Goal: Task Accomplishment & Management: Manage account settings

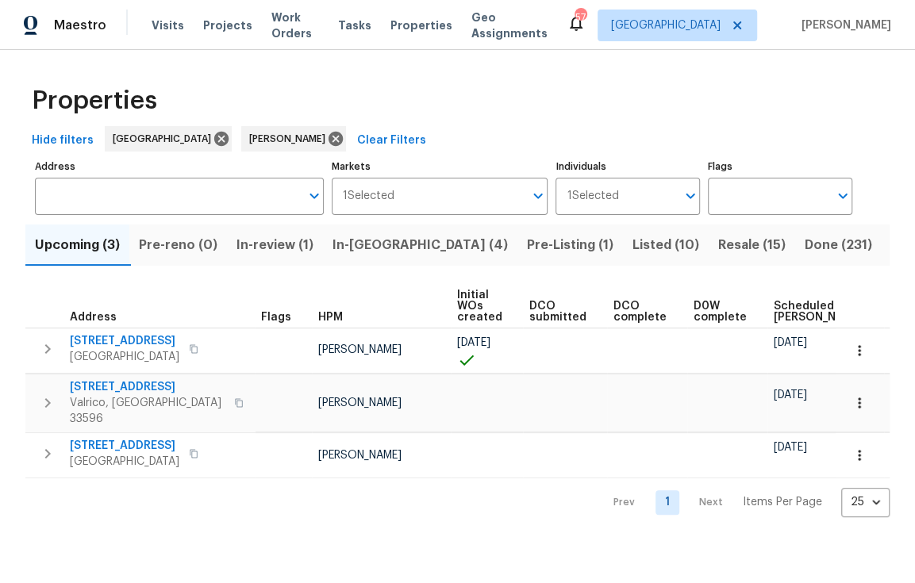
click at [366, 245] on span "In-[GEOGRAPHIC_DATA] (4)" at bounding box center [419, 245] width 175 height 22
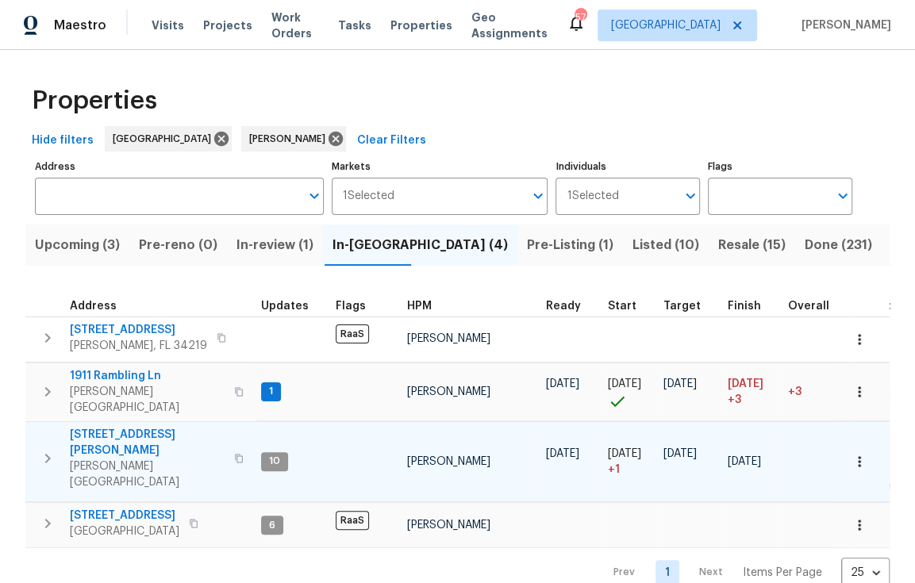
click at [127, 427] on span "1109 Bryan Rd" at bounding box center [147, 443] width 155 height 32
click at [125, 427] on span "1109 Bryan Rd" at bounding box center [147, 443] width 155 height 32
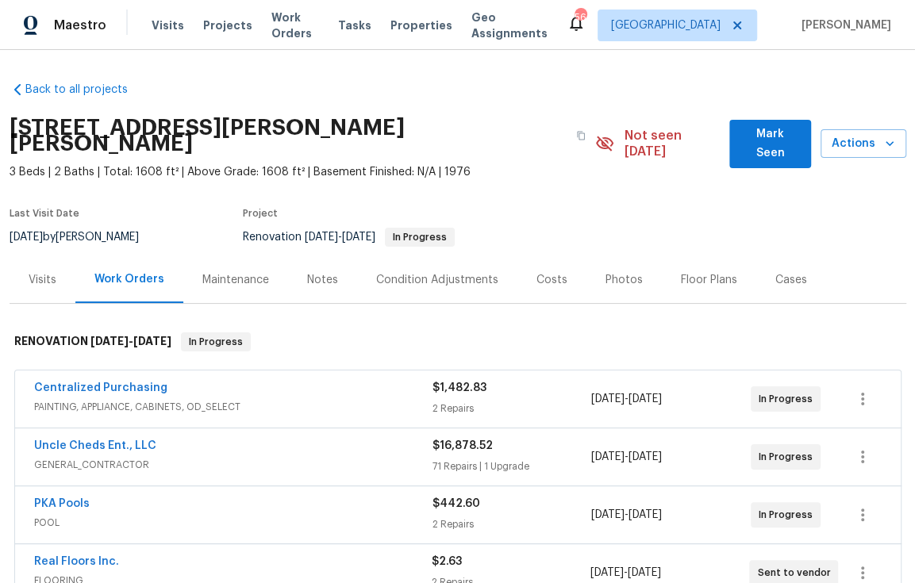
click at [50, 263] on div "Visits" at bounding box center [43, 279] width 66 height 47
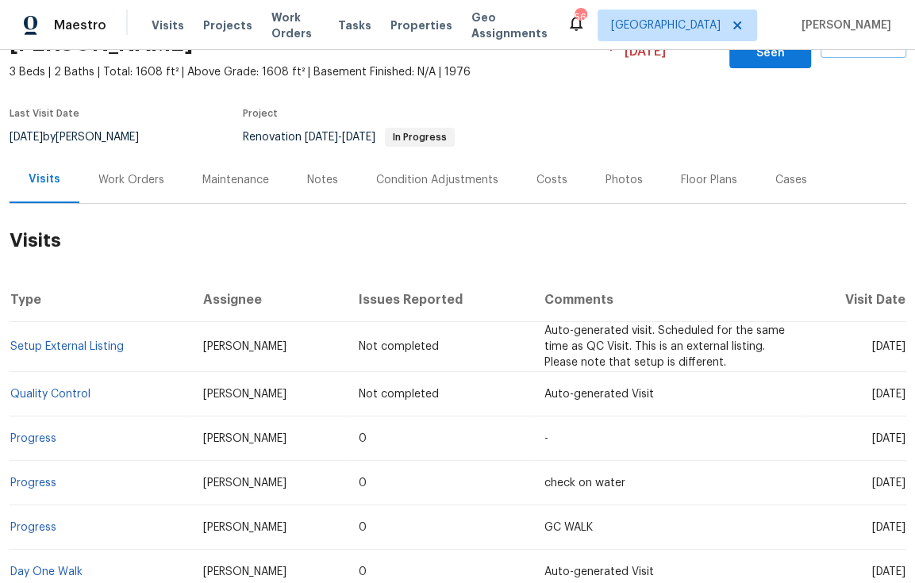
scroll to position [124, 0]
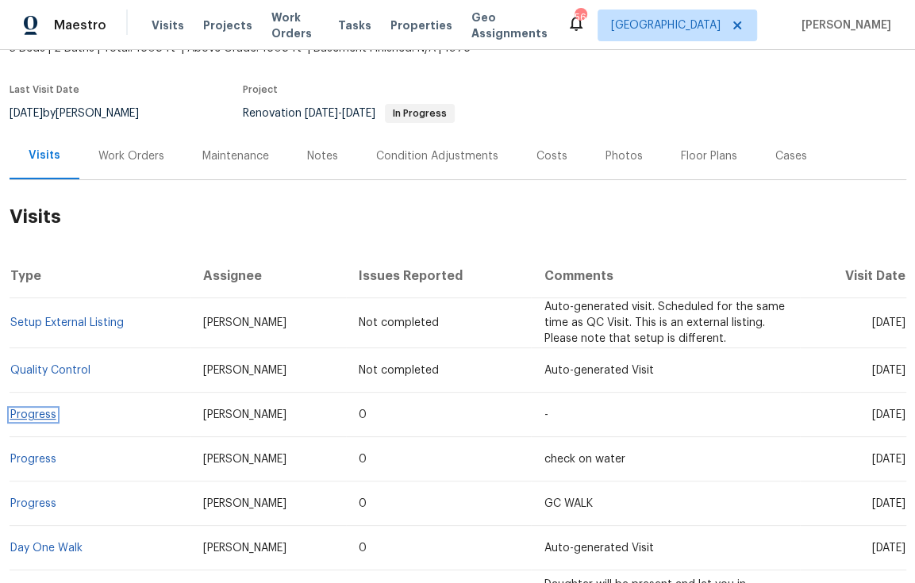
click at [30, 409] on link "Progress" at bounding box center [33, 414] width 46 height 11
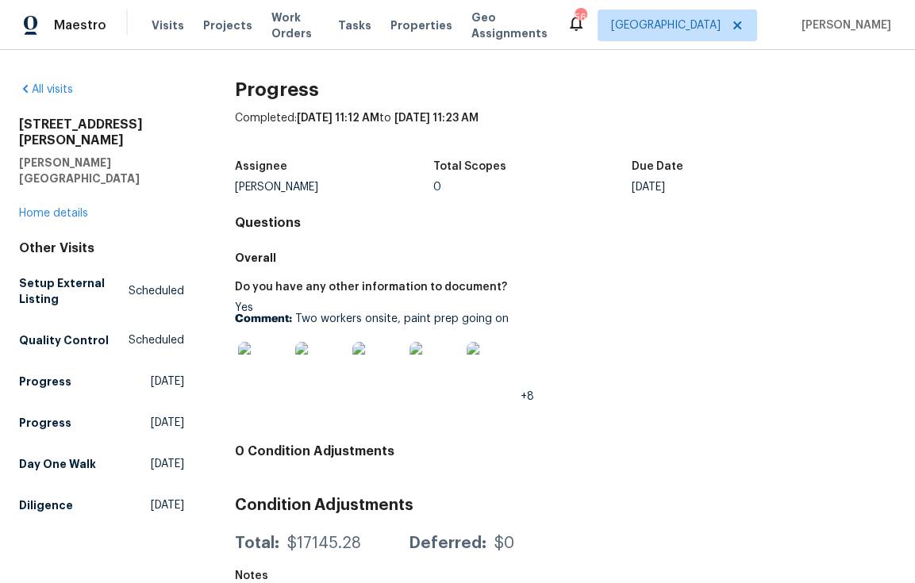
click at [271, 378] on img at bounding box center [263, 367] width 51 height 51
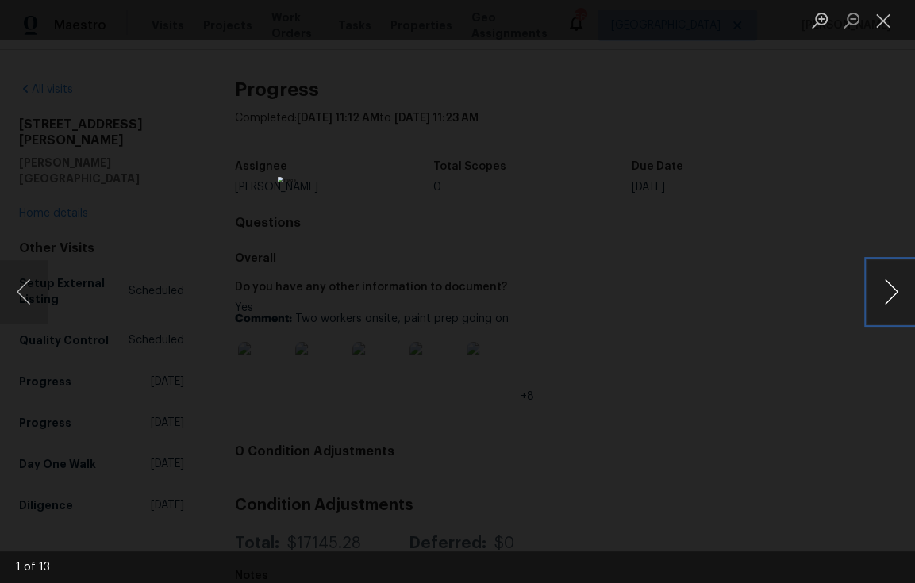
click at [896, 297] on button "Next image" at bounding box center [891, 291] width 48 height 63
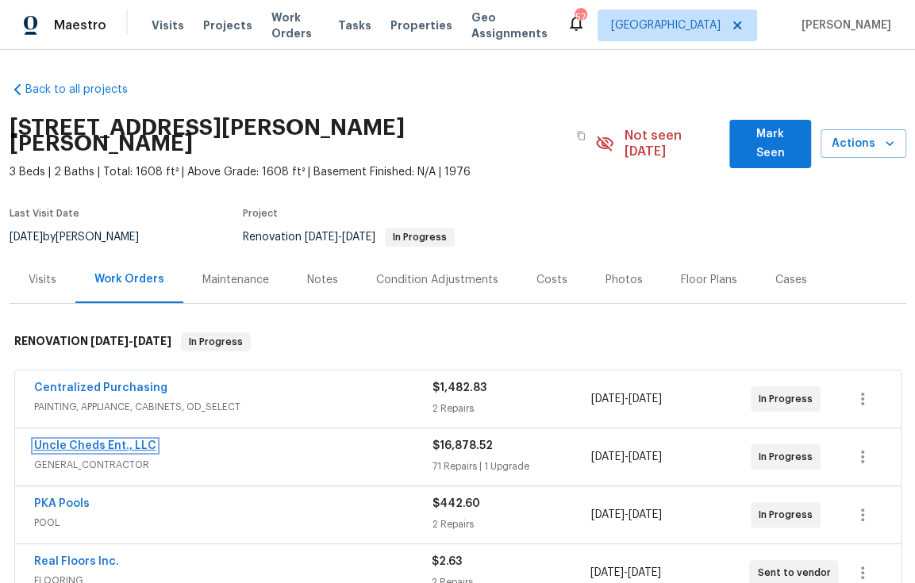
click at [120, 440] on link "Uncle Cheds Ent., LLC" at bounding box center [95, 445] width 122 height 11
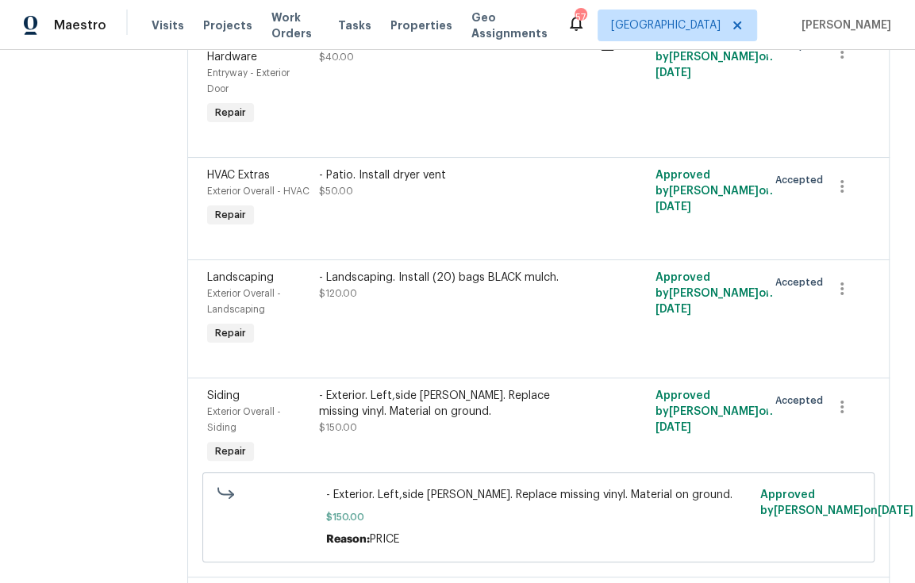
scroll to position [1436, 0]
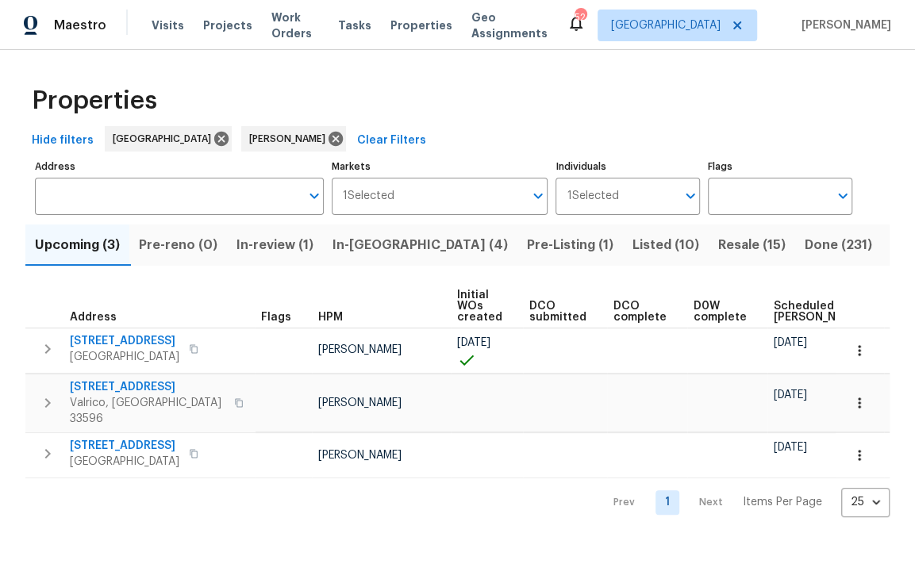
click at [371, 251] on span "In-reno (4)" at bounding box center [419, 245] width 175 height 22
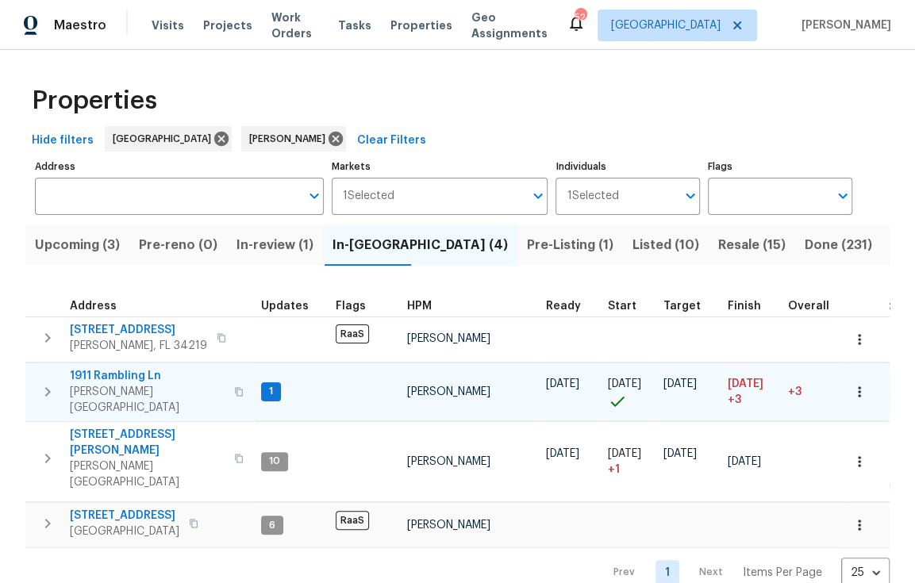
click at [124, 374] on span "1911 Rambling Ln" at bounding box center [147, 376] width 155 height 16
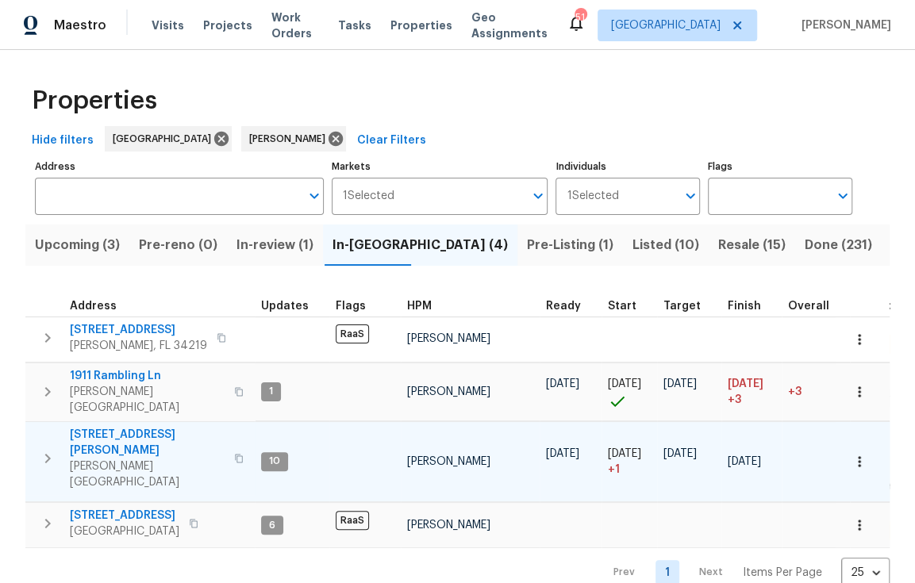
click at [121, 427] on span "1109 Bryan Rd" at bounding box center [147, 443] width 155 height 32
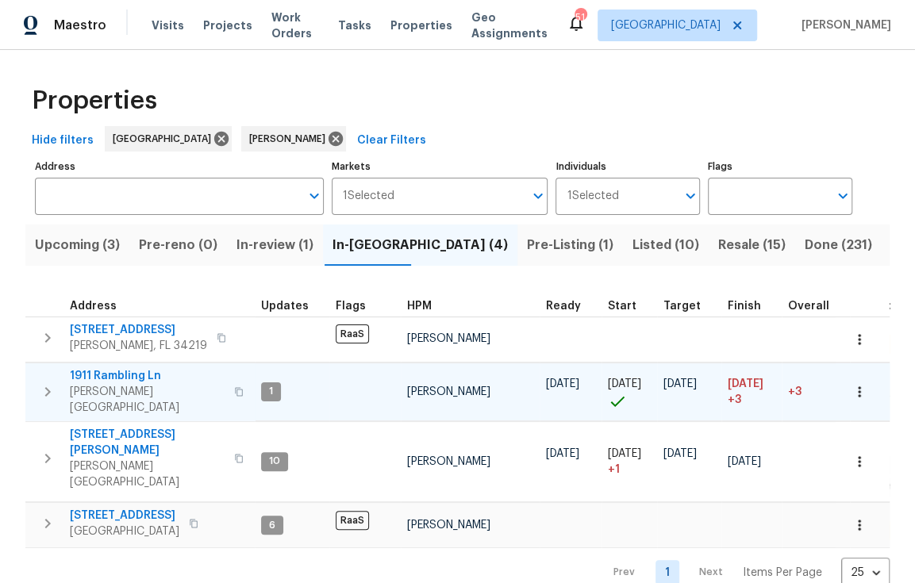
click at [134, 377] on span "1911 Rambling Ln" at bounding box center [147, 376] width 155 height 16
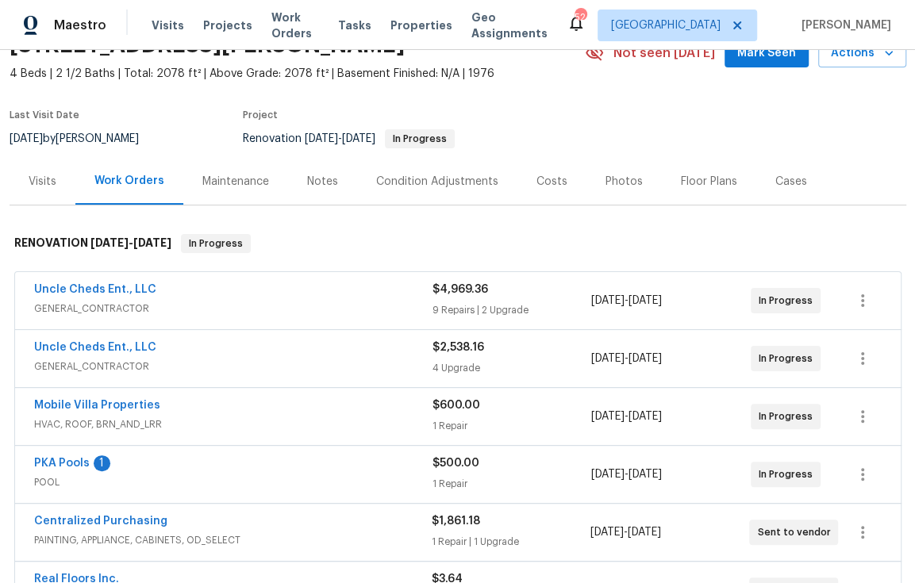
scroll to position [99, 0]
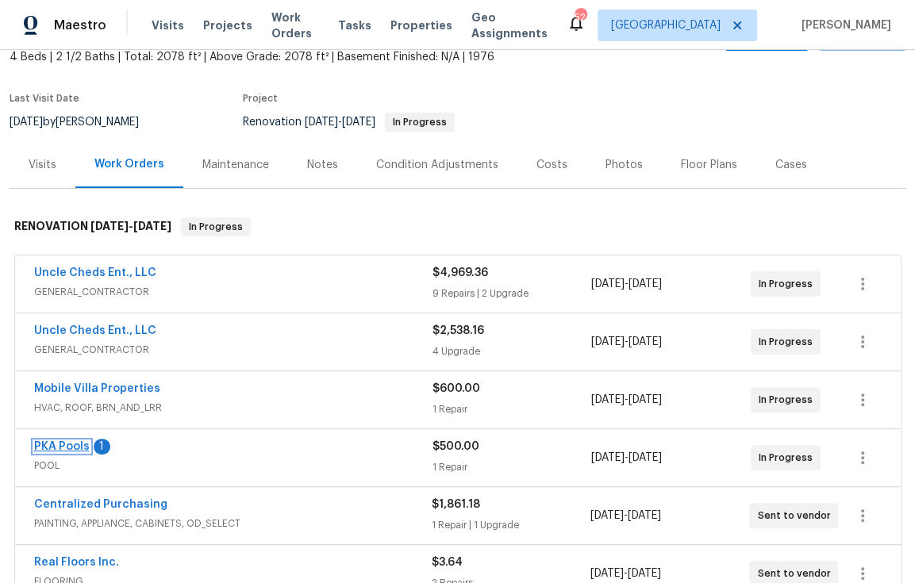
click at [49, 451] on link "PKA Pools" at bounding box center [62, 446] width 56 height 11
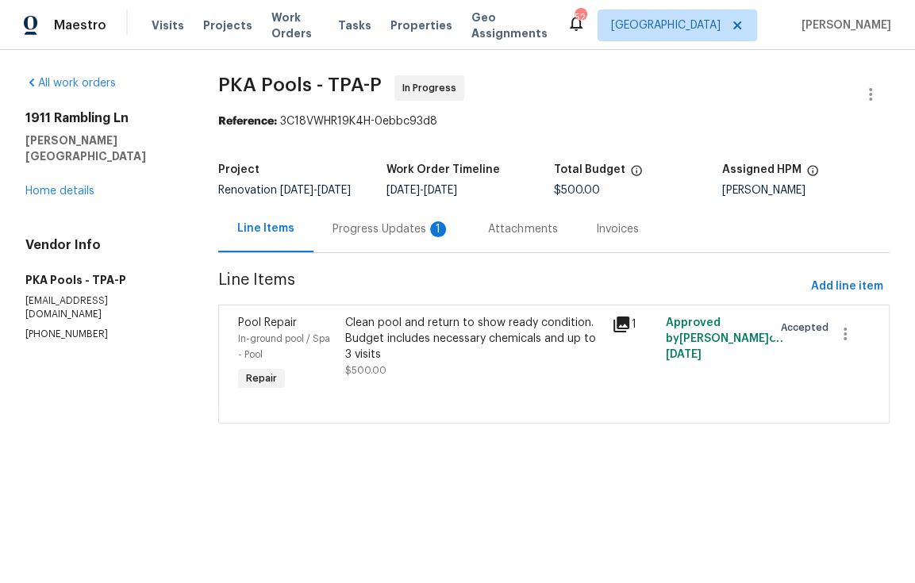
click at [401, 237] on div "Progress Updates 1" at bounding box center [390, 229] width 117 height 16
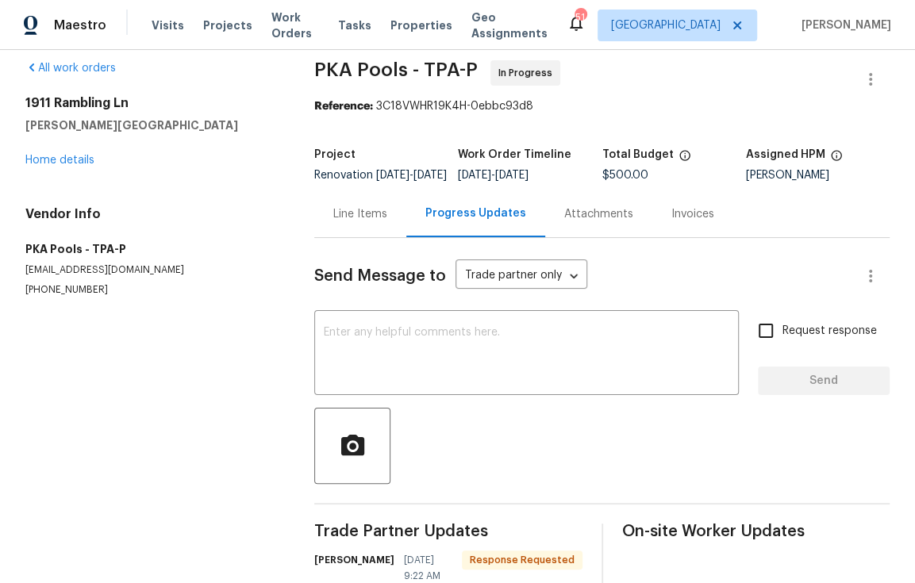
scroll to position [105, 0]
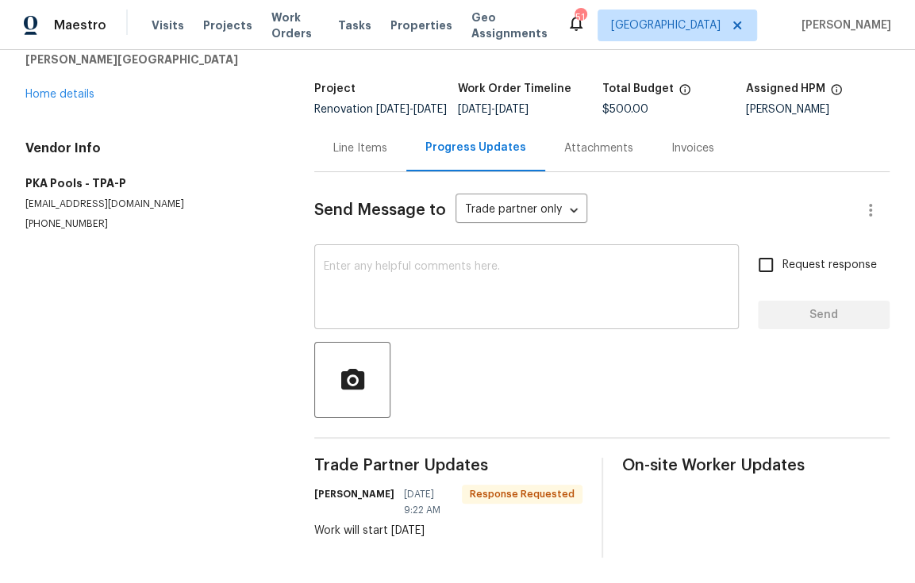
click at [446, 261] on textarea at bounding box center [526, 289] width 405 height 56
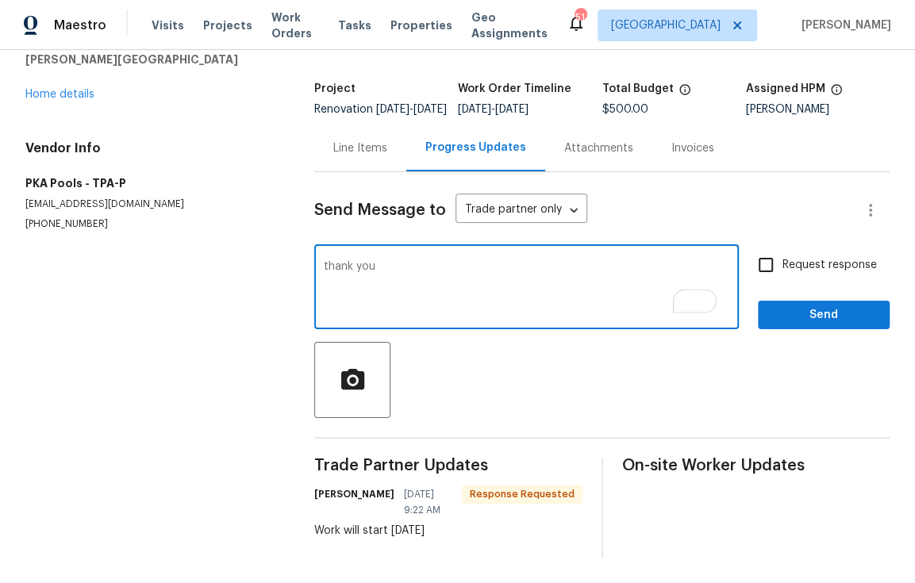
type textarea "thank you"
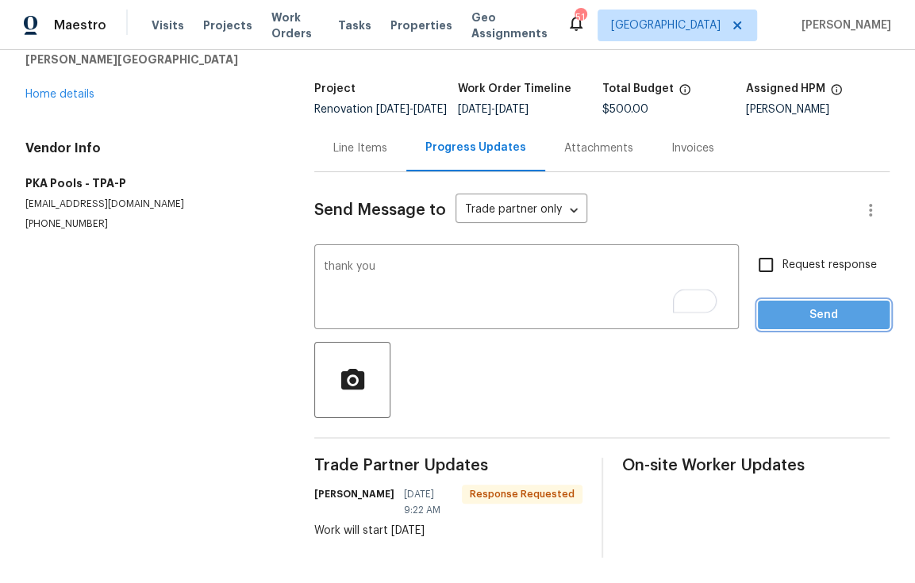
click at [796, 309] on span "Send" at bounding box center [823, 315] width 106 height 20
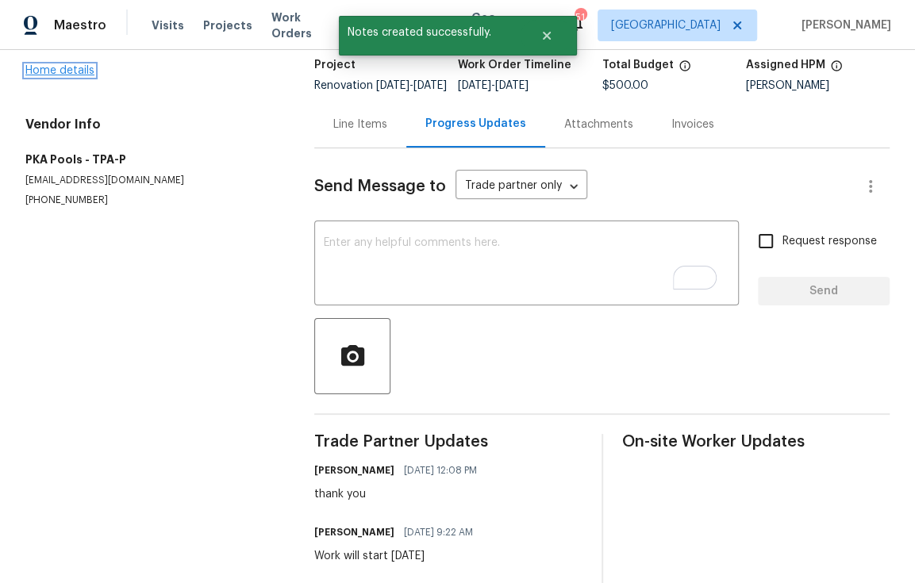
click at [63, 69] on link "Home details" at bounding box center [59, 70] width 69 height 11
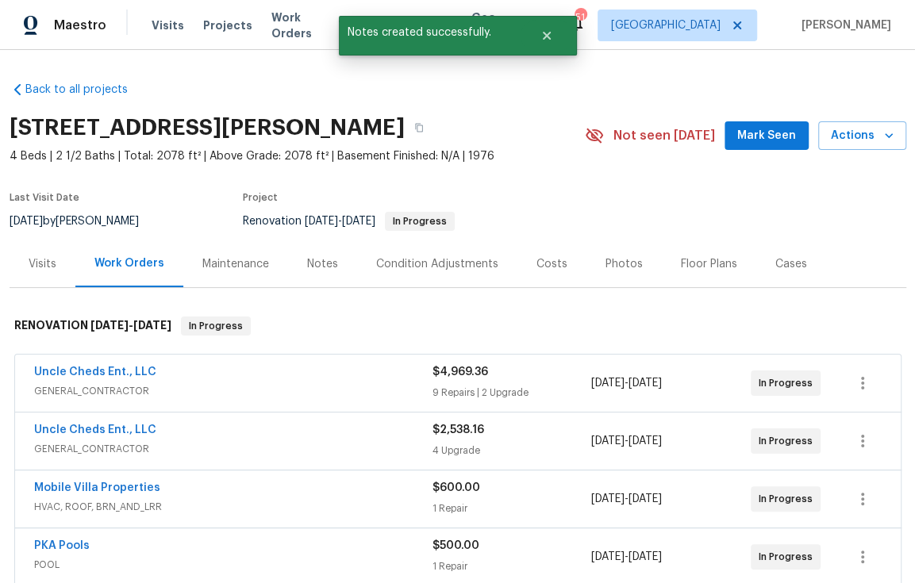
drag, startPoint x: 305, startPoint y: 266, endPoint x: 315, endPoint y: 274, distance: 12.9
click at [307, 266] on div "Notes" at bounding box center [322, 264] width 31 height 16
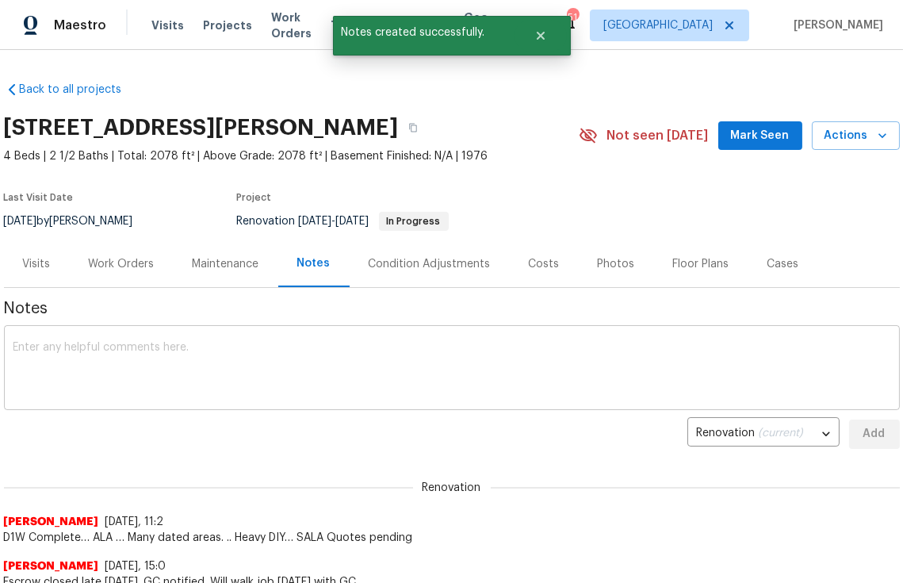
click at [324, 379] on textarea at bounding box center [451, 370] width 877 height 56
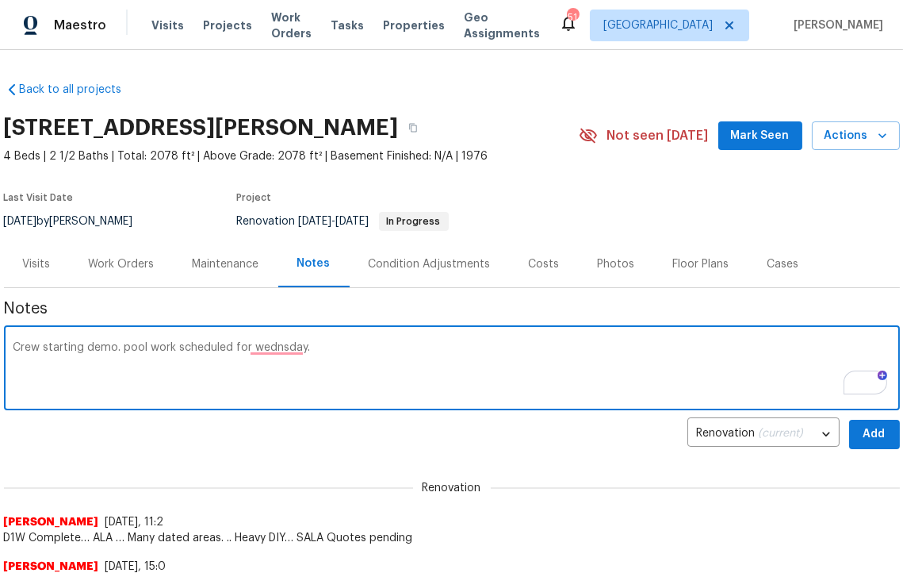
type textarea "Crew starting demo. pool work scheduled for wednsday."
click at [871, 427] on span "Add" at bounding box center [874, 434] width 25 height 20
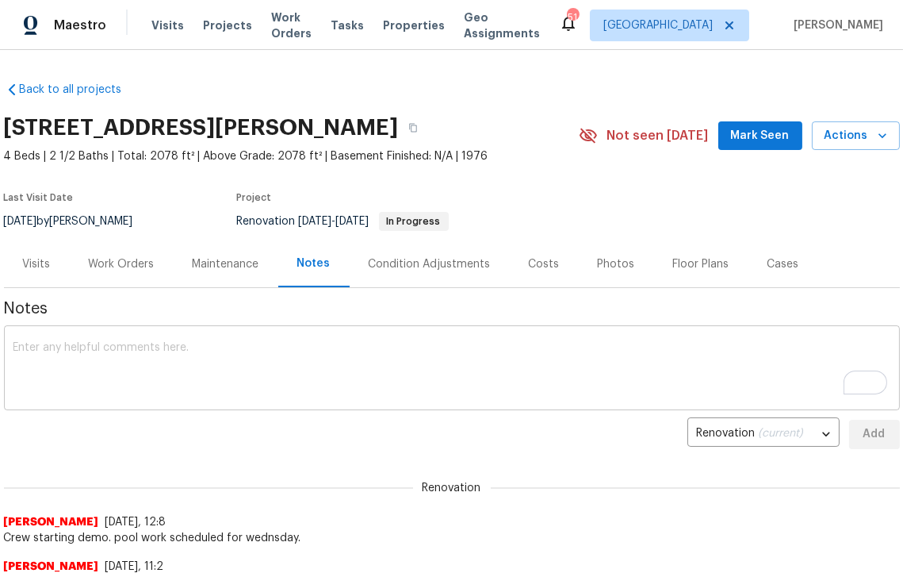
click at [245, 349] on textarea "To enrich screen reader interactions, please activate Accessibility in Grammarl…" at bounding box center [451, 370] width 877 height 56
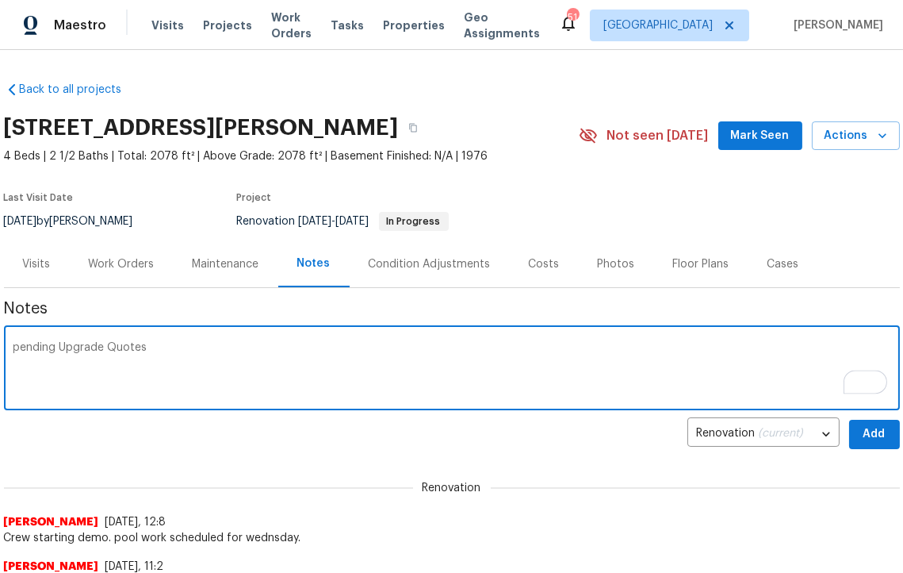
type textarea "pending Upgrade Quotes"
click at [871, 432] on span "Add" at bounding box center [874, 434] width 25 height 20
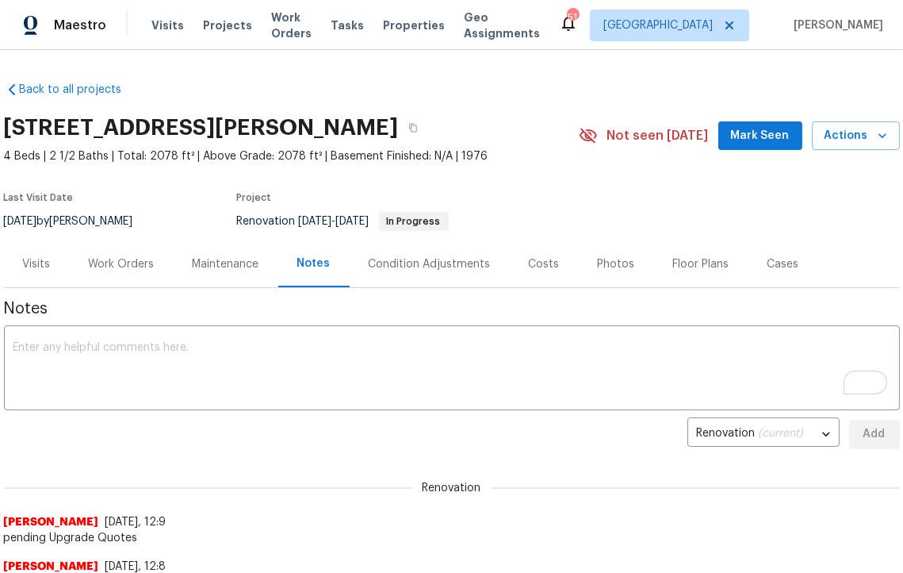
click at [146, 267] on div "Work Orders" at bounding box center [122, 264] width 66 height 16
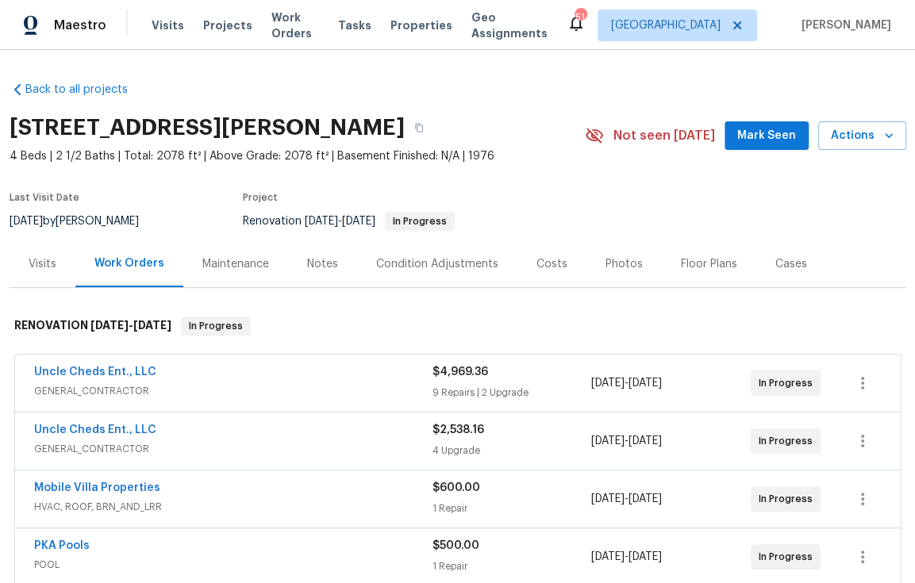
scroll to position [374, 0]
click at [102, 364] on span "Uncle Cheds Ent., LLC" at bounding box center [95, 372] width 122 height 16
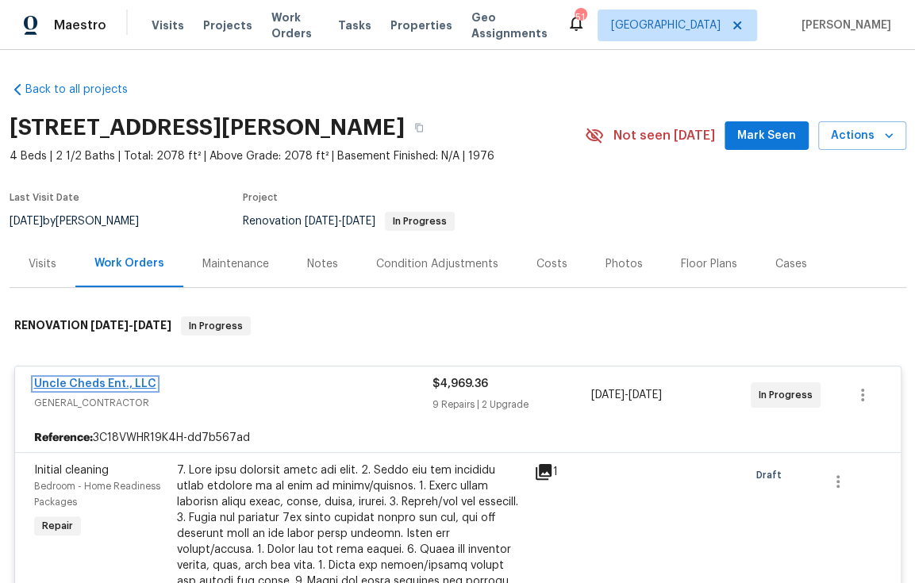
click at [105, 385] on link "Uncle Cheds Ent., LLC" at bounding box center [95, 383] width 122 height 11
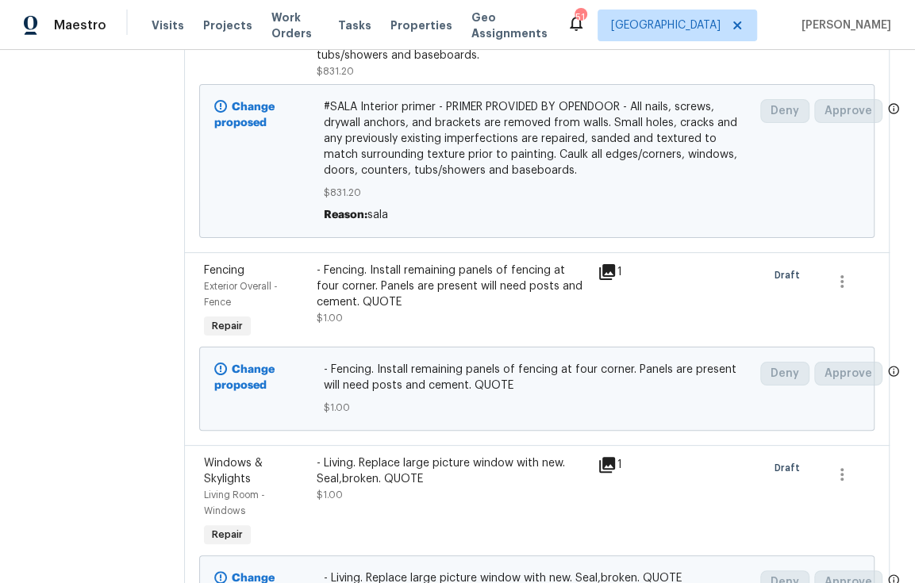
scroll to position [655, 0]
